Goal: Navigation & Orientation: Go to known website

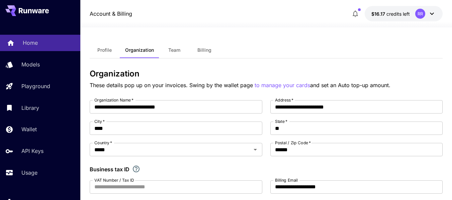
click at [38, 37] on link "Home" at bounding box center [40, 43] width 80 height 16
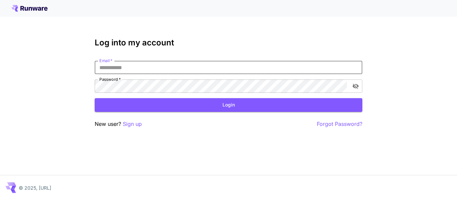
click at [136, 67] on input "Email   *" at bounding box center [228, 67] width 267 height 13
type input "**********"
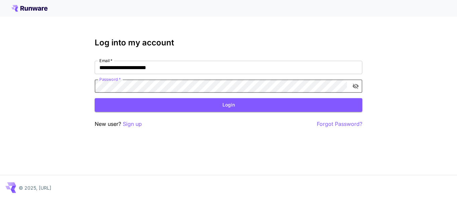
click button "Login" at bounding box center [228, 105] width 267 height 14
